Goal: Task Accomplishment & Management: Manage account settings

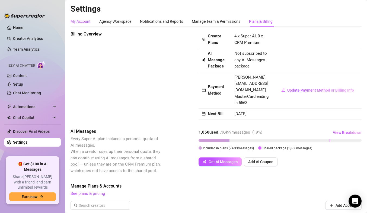
click at [82, 21] on div "My Account" at bounding box center [80, 21] width 20 height 6
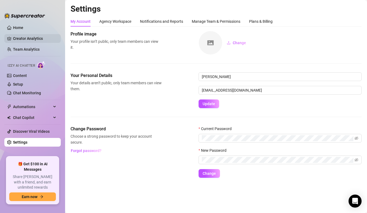
click at [24, 40] on link "Creator Analytics" at bounding box center [34, 38] width 43 height 9
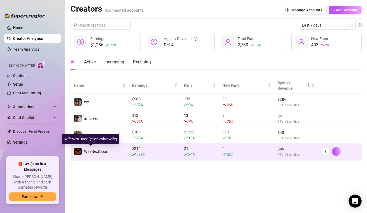
click at [80, 151] on img at bounding box center [78, 152] width 8 height 8
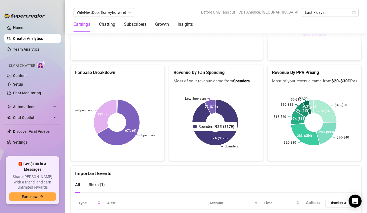
scroll to position [930, 0]
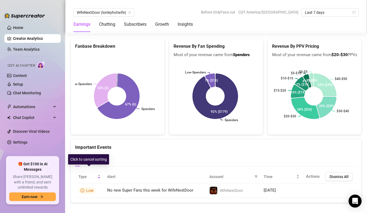
click at [95, 158] on div "Click to cancel sorting" at bounding box center [88, 159] width 41 height 10
click at [102, 151] on div "Risks ( 1 )" at bounding box center [97, 158] width 16 height 15
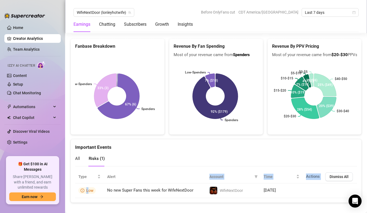
drag, startPoint x: 89, startPoint y: 185, endPoint x: 144, endPoint y: 167, distance: 57.5
click at [144, 170] on table "Type Alert Account Time Actions Dismiss All Low No new Super Fans this week for…" at bounding box center [215, 184] width 281 height 28
click at [151, 160] on div "All Risks ( 1 )" at bounding box center [215, 161] width 281 height 20
click at [25, 138] on ul "Home Creator Analytics Team Analytics Izzy AI Chatter Content Setup Chat Monito…" at bounding box center [32, 87] width 56 height 133
click at [22, 140] on link "Settings" at bounding box center [20, 142] width 14 height 4
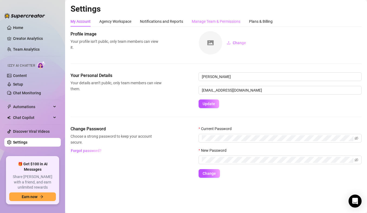
click at [212, 18] on div "Manage Team & Permissions" at bounding box center [216, 21] width 48 height 10
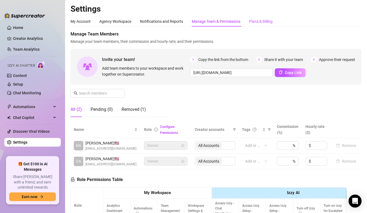
click at [267, 20] on div "Plans & Billing" at bounding box center [261, 21] width 24 height 6
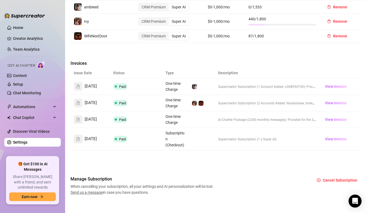
scroll to position [247, 0]
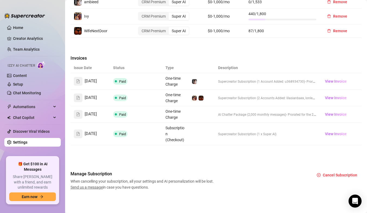
drag, startPoint x: 153, startPoint y: 102, endPoint x: 208, endPoint y: 57, distance: 71.0
click at [208, 57] on div "Invoices" at bounding box center [215, 59] width 291 height 8
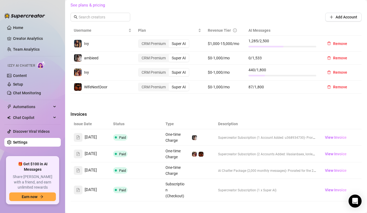
scroll to position [188, 0]
click at [23, 83] on link "Setup" at bounding box center [18, 84] width 10 height 4
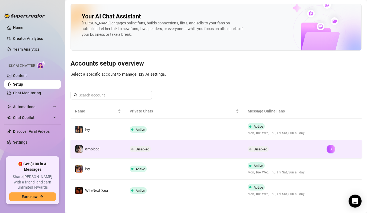
scroll to position [5, 0]
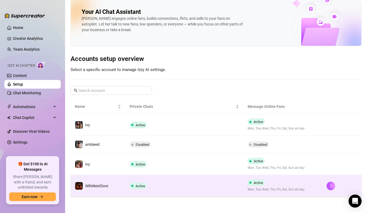
click at [194, 186] on td "Active" at bounding box center [184, 186] width 118 height 22
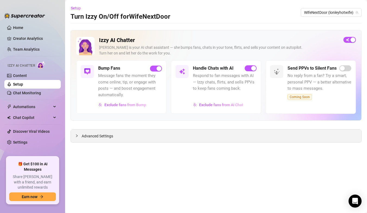
click at [107, 133] on span "Advanced Settings" at bounding box center [97, 136] width 31 height 6
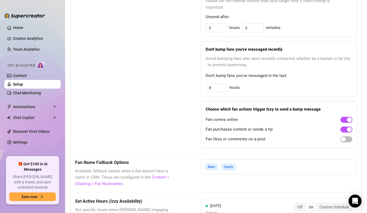
scroll to position [316, 0]
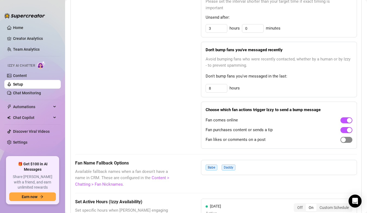
click at [342, 141] on span "button" at bounding box center [346, 140] width 12 height 6
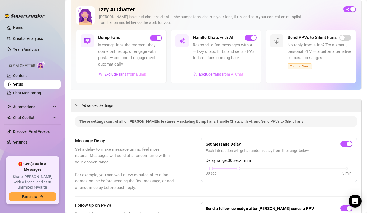
scroll to position [0, 0]
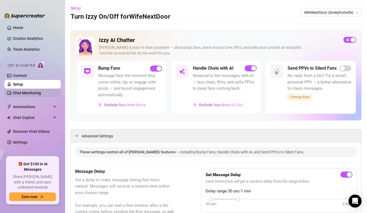
click at [36, 92] on link "Chat Monitoring" at bounding box center [27, 93] width 28 height 4
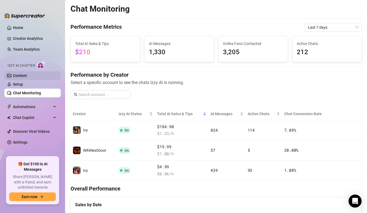
click at [27, 75] on link "Content" at bounding box center [20, 75] width 14 height 4
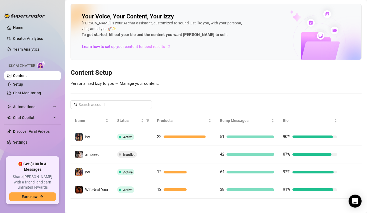
scroll to position [2, 0]
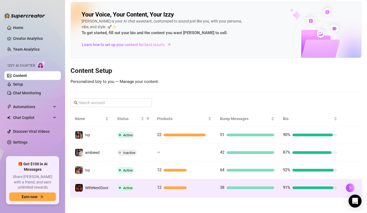
click at [146, 190] on td "Active" at bounding box center [133, 188] width 40 height 18
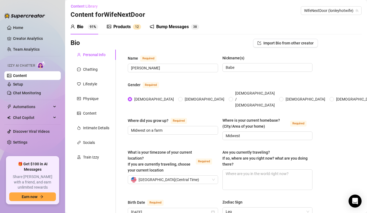
click at [161, 27] on div "Bump Messages" at bounding box center [172, 27] width 33 height 7
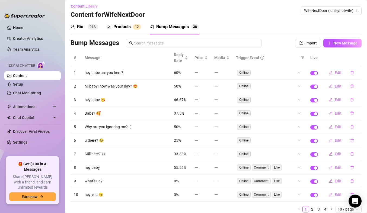
click at [130, 26] on div "Products" at bounding box center [121, 27] width 17 height 7
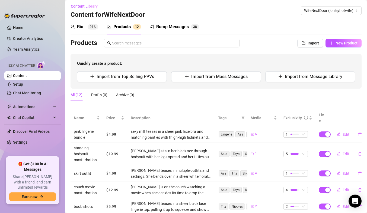
click at [79, 27] on div "Bio" at bounding box center [80, 27] width 6 height 7
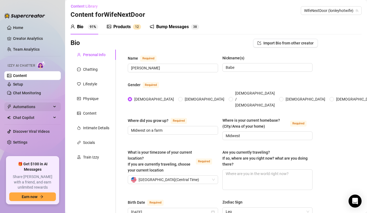
click at [41, 108] on span "Automations" at bounding box center [32, 106] width 38 height 9
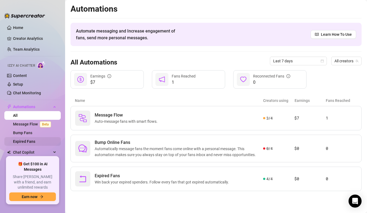
click at [31, 142] on link "Expired Fans" at bounding box center [24, 141] width 22 height 4
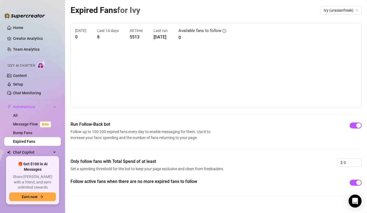
scroll to position [0, 0]
click at [338, 10] on span "Ivy (urasianfreak)" at bounding box center [340, 10] width 35 height 8
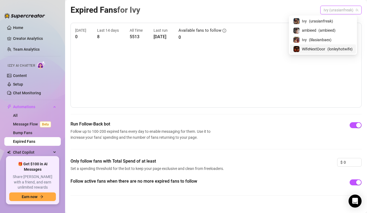
click at [324, 50] on span "WifeNextDoor" at bounding box center [312, 49] width 23 height 6
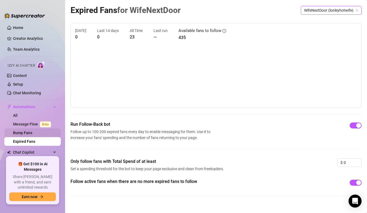
click at [32, 131] on link "Bump Fans" at bounding box center [22, 133] width 19 height 4
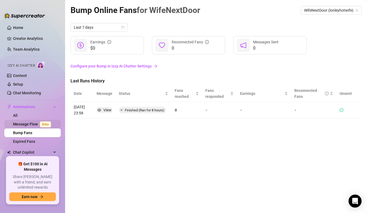
click at [28, 124] on link "Message Flow Beta" at bounding box center [33, 124] width 40 height 4
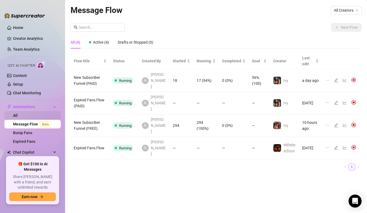
click at [18, 113] on link "All" at bounding box center [15, 115] width 5 height 4
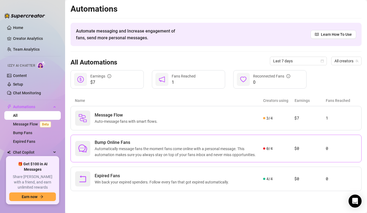
click at [213, 156] on span "Automatically message fans the moment fans come online with a personal message.…" at bounding box center [179, 152] width 168 height 12
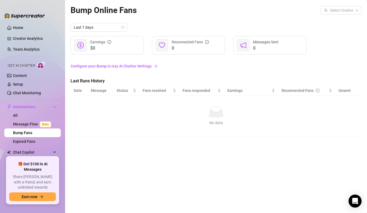
click at [336, 16] on div "Bump Online Fans Select Creator" at bounding box center [215, 10] width 291 height 13
click at [341, 9] on input "search" at bounding box center [338, 10] width 30 height 8
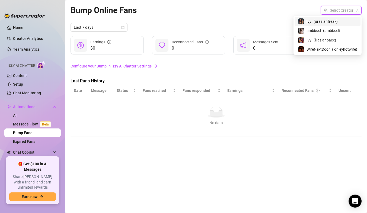
click at [332, 22] on span "( urasianfreak )" at bounding box center [325, 21] width 24 height 6
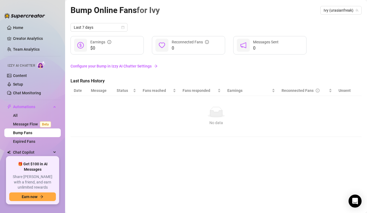
drag, startPoint x: 180, startPoint y: 85, endPoint x: 35, endPoint y: 132, distance: 151.9
click at [35, 132] on div "Home Creator Analytics Team Analytics Izzy AI Chatter Content Setup Chat Monito…" at bounding box center [183, 106] width 367 height 213
click at [30, 132] on link "Bump Fans" at bounding box center [22, 133] width 19 height 4
click at [39, 125] on link "Message Flow Beta" at bounding box center [33, 124] width 40 height 4
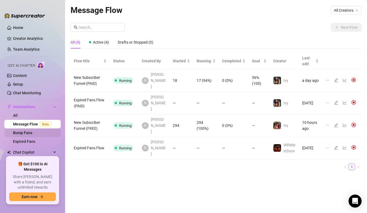
click at [29, 133] on link "Bump Fans" at bounding box center [22, 133] width 19 height 4
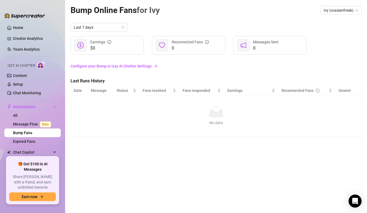
click at [32, 134] on link "Bump Fans" at bounding box center [22, 133] width 19 height 4
click at [18, 114] on link "All" at bounding box center [15, 115] width 5 height 4
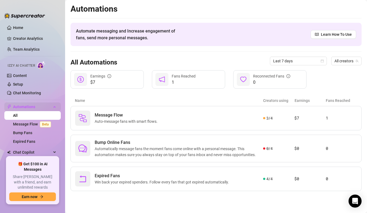
click at [39, 108] on span "Automations" at bounding box center [32, 106] width 38 height 9
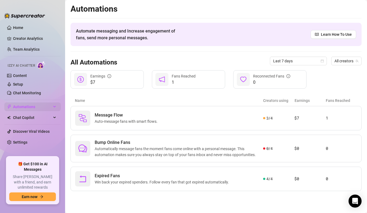
click at [47, 106] on span "Automations" at bounding box center [32, 106] width 38 height 9
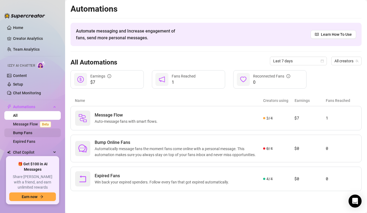
click at [30, 131] on link "Bump Fans" at bounding box center [22, 133] width 19 height 4
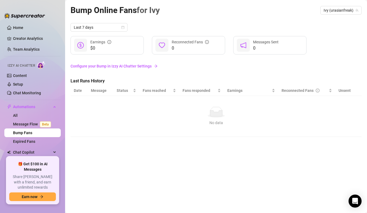
click at [131, 68] on link "Configure your Bump in Izzy AI Chatter Settings" at bounding box center [215, 66] width 291 height 6
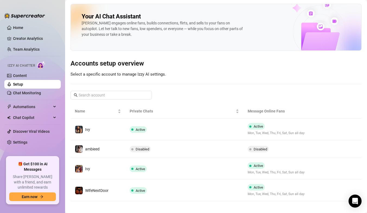
scroll to position [5, 0]
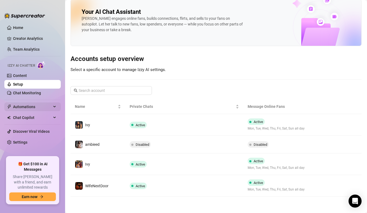
click at [34, 107] on span "Automations" at bounding box center [32, 106] width 38 height 9
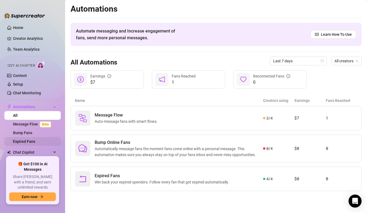
click at [30, 143] on link "Expired Fans" at bounding box center [24, 141] width 22 height 4
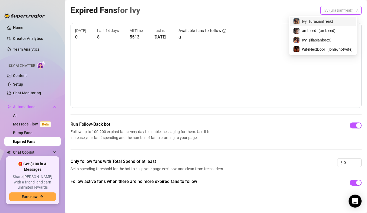
click at [342, 8] on span "Ivy (urasianfreak)" at bounding box center [340, 10] width 35 height 8
click at [325, 30] on span "( ambieed )" at bounding box center [326, 31] width 17 height 6
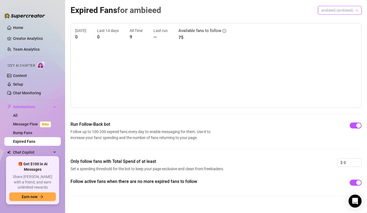
click at [326, 9] on span "ambieed (ambieed)" at bounding box center [339, 10] width 37 height 8
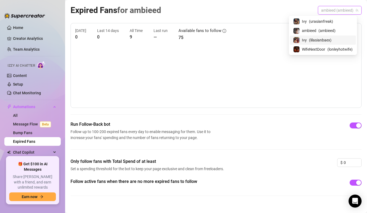
click at [319, 38] on span "( lilasianbaex )" at bounding box center [320, 40] width 22 height 6
click at [332, 9] on span "Ivy (lilasianbaex)" at bounding box center [341, 10] width 33 height 8
click at [320, 48] on span "WifeNextDoor" at bounding box center [312, 49] width 23 height 6
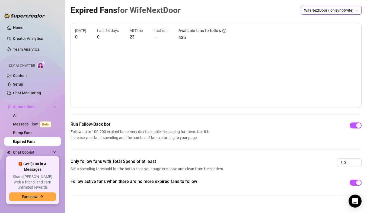
click at [304, 8] on span "WifeNextDoor (lonleyhotwife)" at bounding box center [331, 10] width 54 height 8
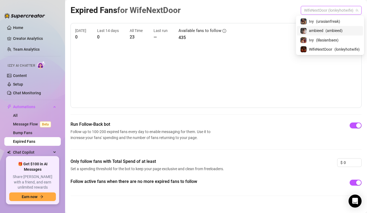
click at [318, 32] on span "ambieed" at bounding box center [316, 31] width 14 height 6
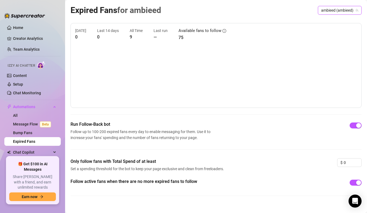
click at [321, 13] on span "ambieed (ambieed)" at bounding box center [339, 10] width 37 height 8
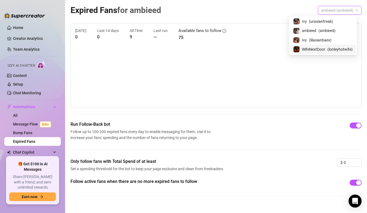
click at [309, 50] on span "WifeNextDoor" at bounding box center [312, 49] width 23 height 6
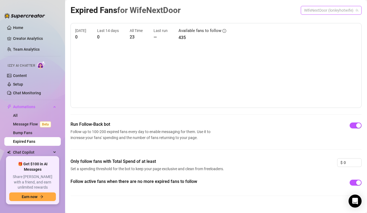
click at [317, 12] on span "WifeNextDoor (lonleyhotwife)" at bounding box center [331, 10] width 54 height 8
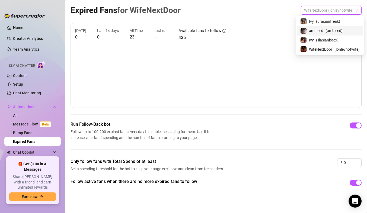
click at [322, 32] on span "ambieed" at bounding box center [316, 31] width 14 height 6
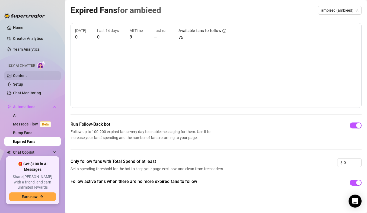
click at [25, 74] on link "Content" at bounding box center [20, 75] width 14 height 4
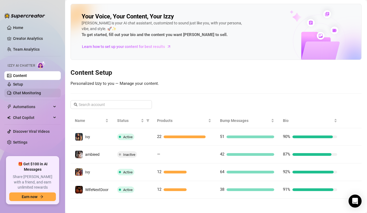
click at [33, 92] on link "Chat Monitoring" at bounding box center [27, 93] width 28 height 4
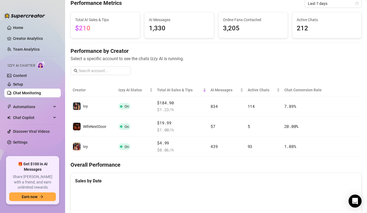
scroll to position [24, 0]
click at [27, 141] on link "Settings" at bounding box center [20, 142] width 14 height 4
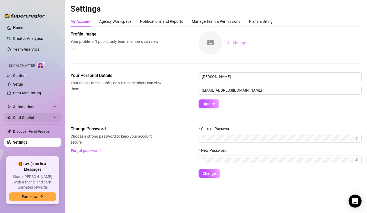
click at [28, 116] on span "Chat Copilot" at bounding box center [32, 117] width 38 height 9
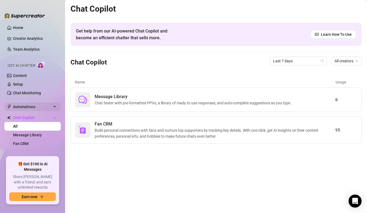
click at [38, 108] on span "Automations" at bounding box center [32, 106] width 38 height 9
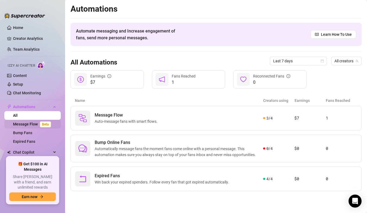
click at [35, 124] on link "Message Flow Beta" at bounding box center [33, 124] width 40 height 4
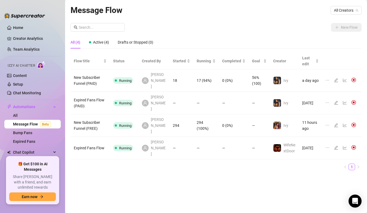
click at [110, 137] on td "Expired Fans Flow" at bounding box center [89, 148] width 39 height 22
click at [169, 137] on td "—" at bounding box center [181, 148] width 24 height 22
click at [230, 137] on td "—" at bounding box center [234, 148] width 30 height 22
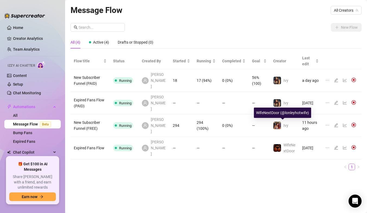
click at [273, 144] on img at bounding box center [277, 148] width 8 height 8
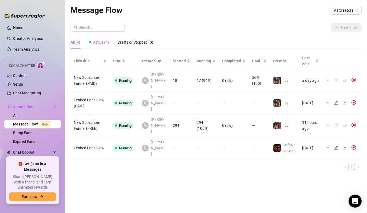
click at [103, 44] on span "Active (4)" at bounding box center [101, 42] width 16 height 4
click at [23, 86] on link "Setup" at bounding box center [18, 84] width 10 height 4
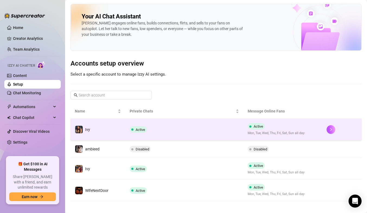
click at [229, 136] on td "Active" at bounding box center [184, 130] width 118 height 22
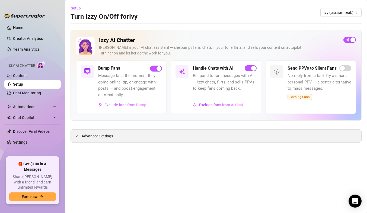
click at [117, 138] on div "Advanced Settings" at bounding box center [216, 135] width 290 height 13
click at [98, 138] on span "Advanced Settings" at bounding box center [97, 136] width 31 height 6
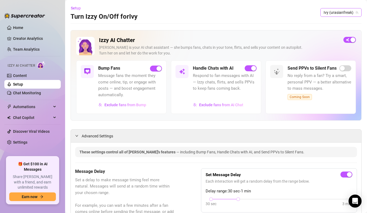
click at [326, 10] on span "Ivy (urasianfreak)" at bounding box center [340, 12] width 35 height 8
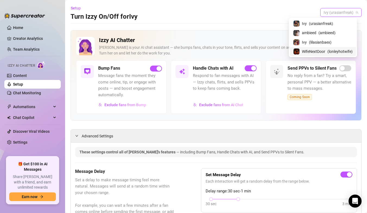
click at [314, 53] on span "WifeNextDoor" at bounding box center [312, 51] width 23 height 6
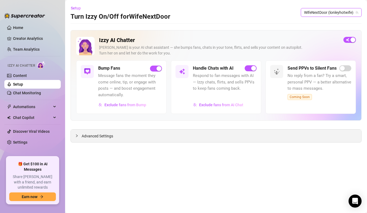
click at [80, 134] on div at bounding box center [78, 136] width 7 height 6
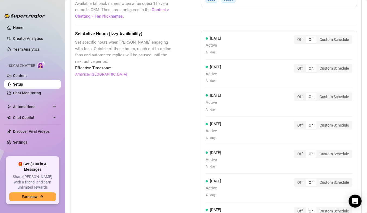
scroll to position [483, 0]
